Goal: Complete application form

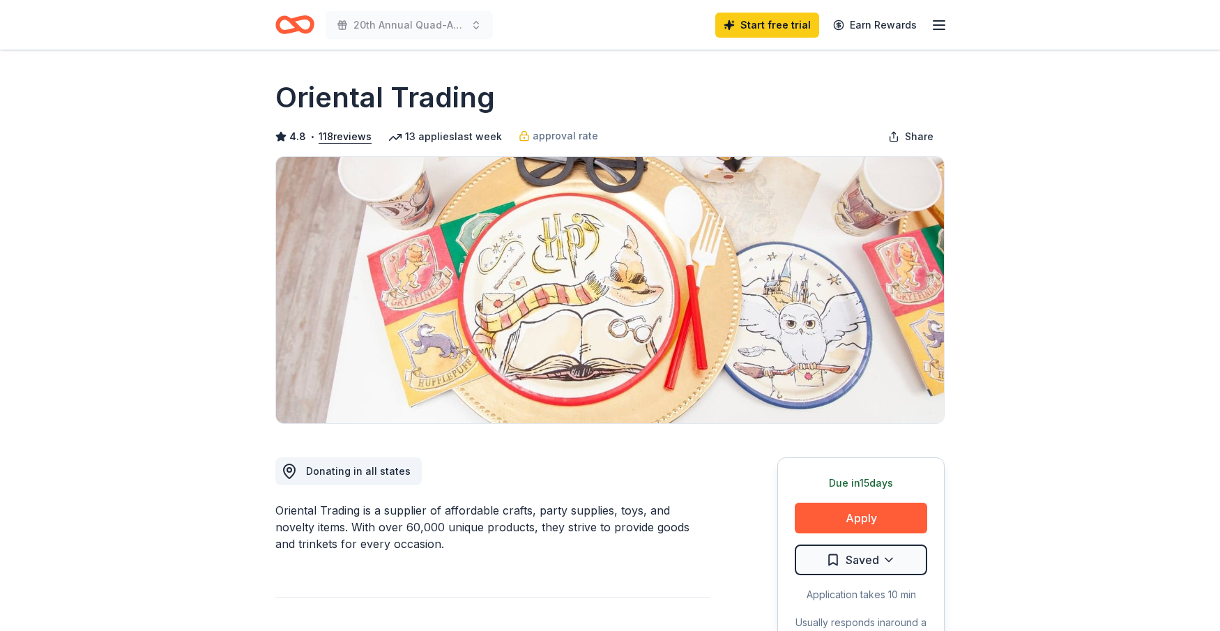
click at [864, 518] on button "Apply" at bounding box center [861, 518] width 132 height 31
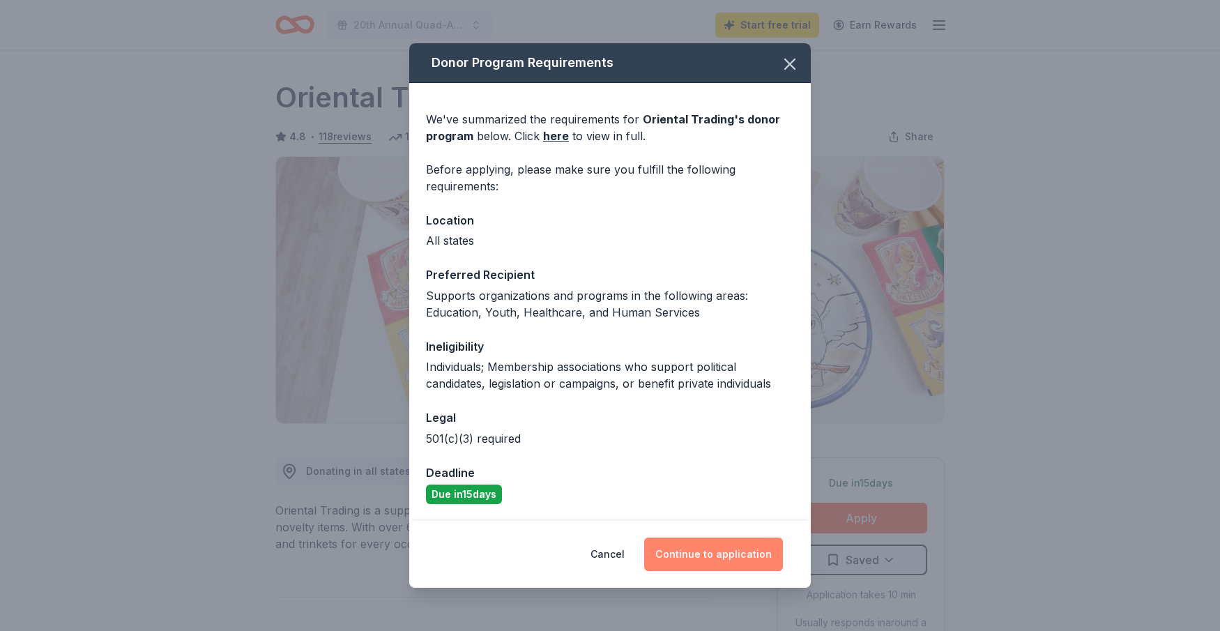
click at [713, 555] on button "Continue to application" at bounding box center [713, 554] width 139 height 33
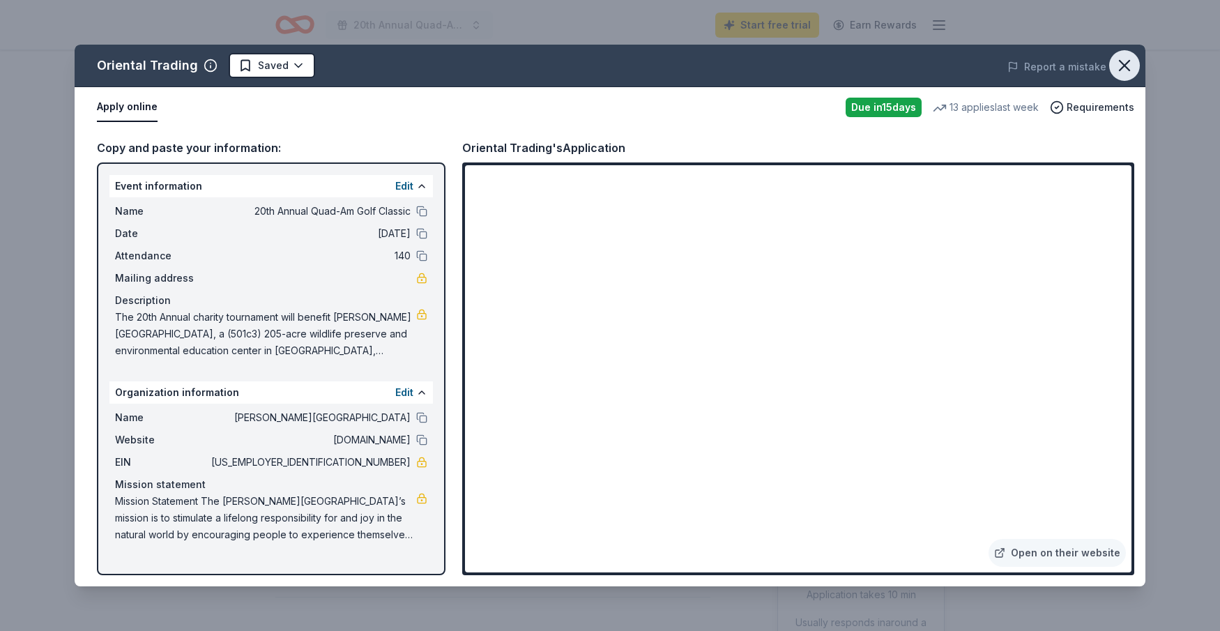
click at [1129, 59] on icon "button" at bounding box center [1125, 66] width 20 height 20
